Goal: Task Accomplishment & Management: Use online tool/utility

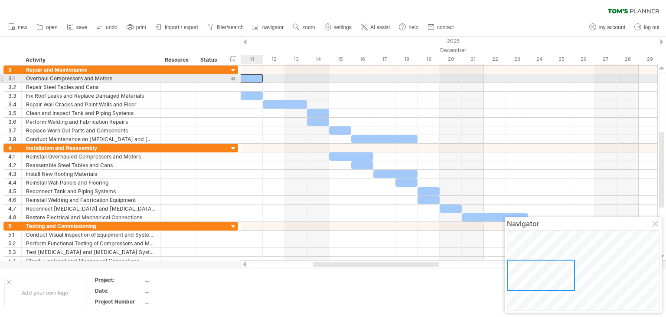
click at [248, 78] on div at bounding box center [218, 78] width 89 height 8
click at [251, 77] on div at bounding box center [218, 78] width 89 height 8
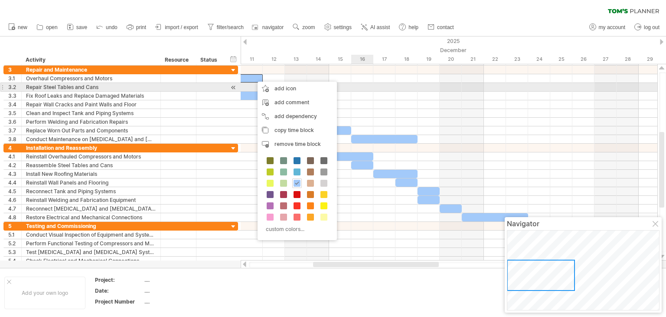
click at [363, 86] on div at bounding box center [449, 87] width 417 height 9
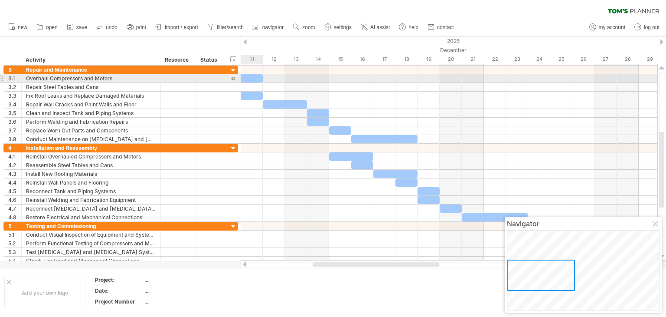
click at [252, 79] on div at bounding box center [218, 78] width 89 height 8
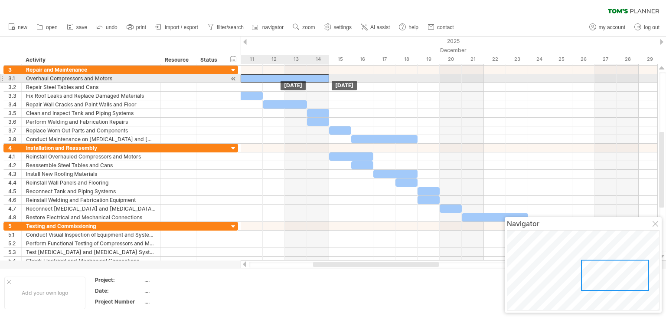
drag, startPoint x: 253, startPoint y: 80, endPoint x: 323, endPoint y: 80, distance: 69.4
click at [323, 80] on div at bounding box center [285, 78] width 89 height 8
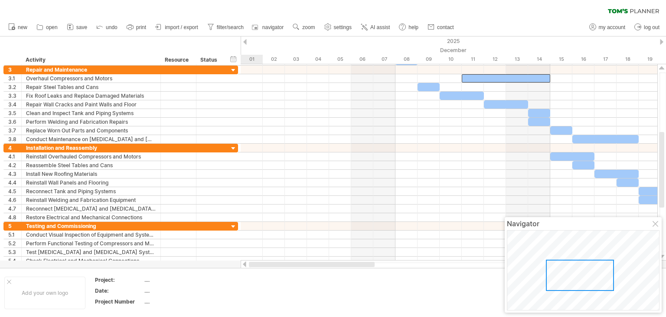
drag, startPoint x: 400, startPoint y: 266, endPoint x: 330, endPoint y: 272, distance: 70.2
click at [330, 272] on div "Trying to reach [DOMAIN_NAME] Connected again... 0% clear filter new 1" at bounding box center [333, 158] width 666 height 317
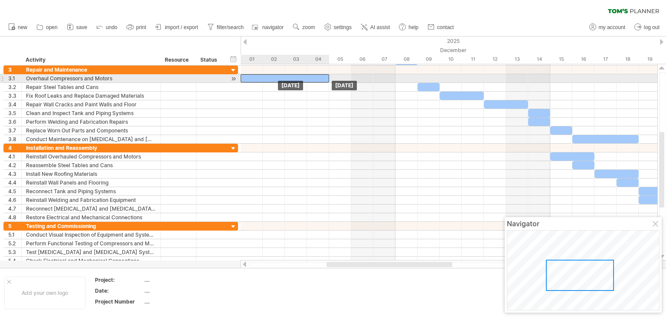
drag, startPoint x: 486, startPoint y: 76, endPoint x: 264, endPoint y: 77, distance: 222.6
click at [264, 77] on div at bounding box center [285, 78] width 89 height 8
click at [307, 76] on div at bounding box center [285, 78] width 89 height 8
click at [325, 78] on div at bounding box center [285, 78] width 89 height 8
click at [319, 79] on div at bounding box center [285, 78] width 89 height 8
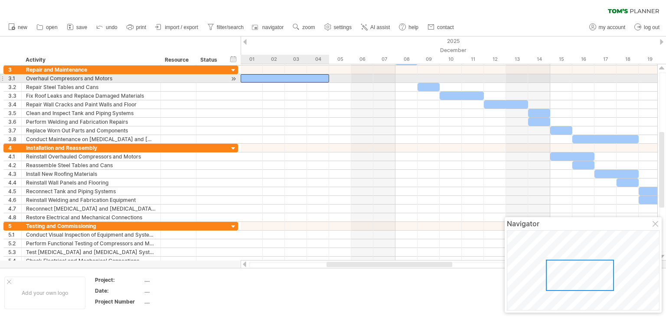
click at [319, 79] on div at bounding box center [285, 78] width 89 height 8
click at [330, 91] on div at bounding box center [449, 87] width 417 height 9
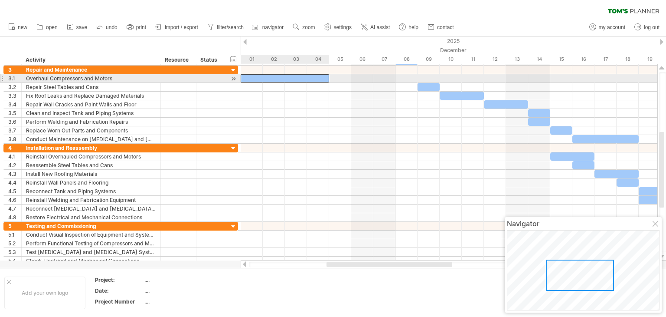
click at [323, 79] on div at bounding box center [285, 78] width 89 height 8
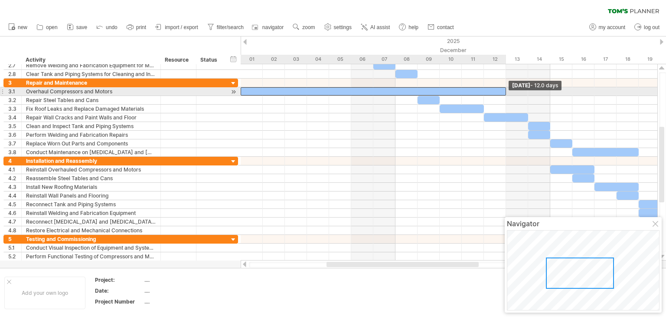
drag, startPoint x: 329, startPoint y: 78, endPoint x: 502, endPoint y: 88, distance: 173.4
click at [502, 88] on div at bounding box center [374, 91] width 266 height 8
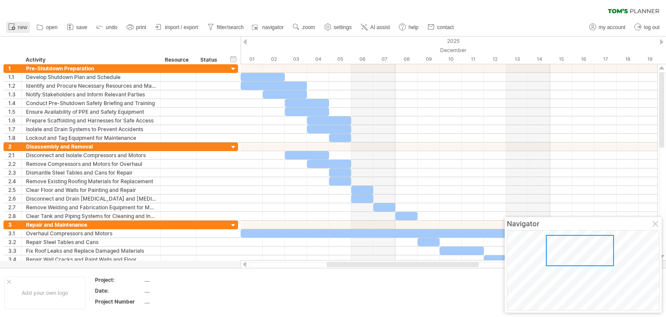
click at [18, 28] on span "new" at bounding box center [23, 27] width 10 height 6
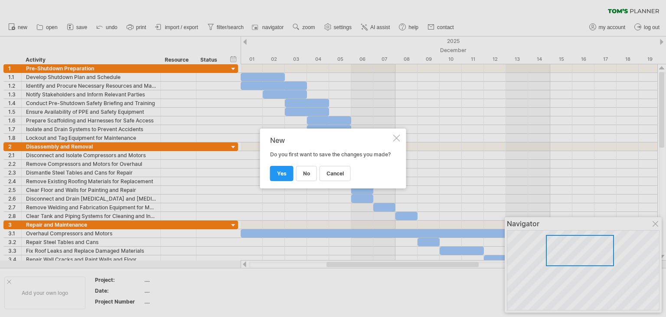
click at [398, 135] on div at bounding box center [397, 138] width 7 height 7
